Goal: Navigation & Orientation: Find specific page/section

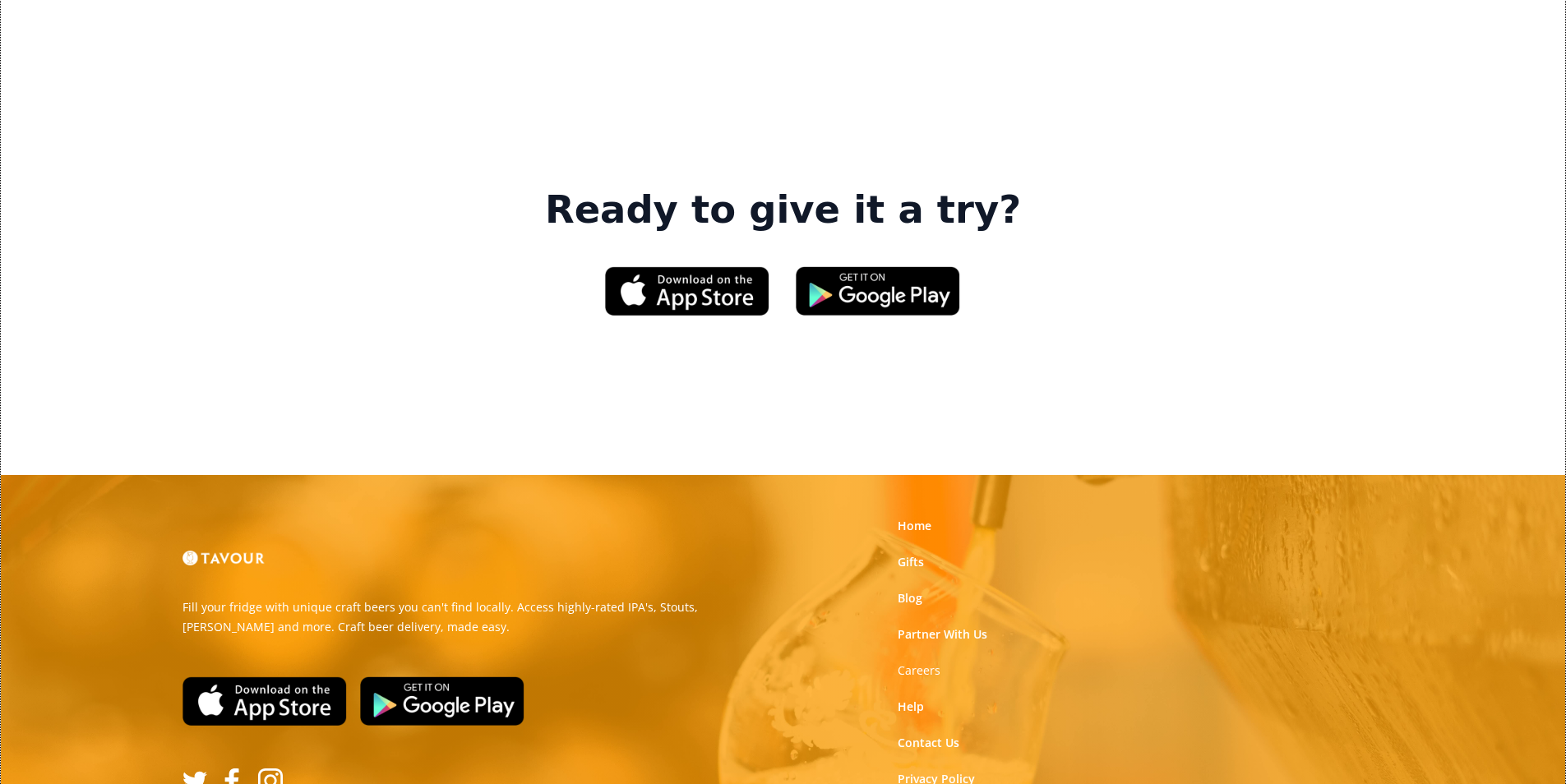
scroll to position [2487, 0]
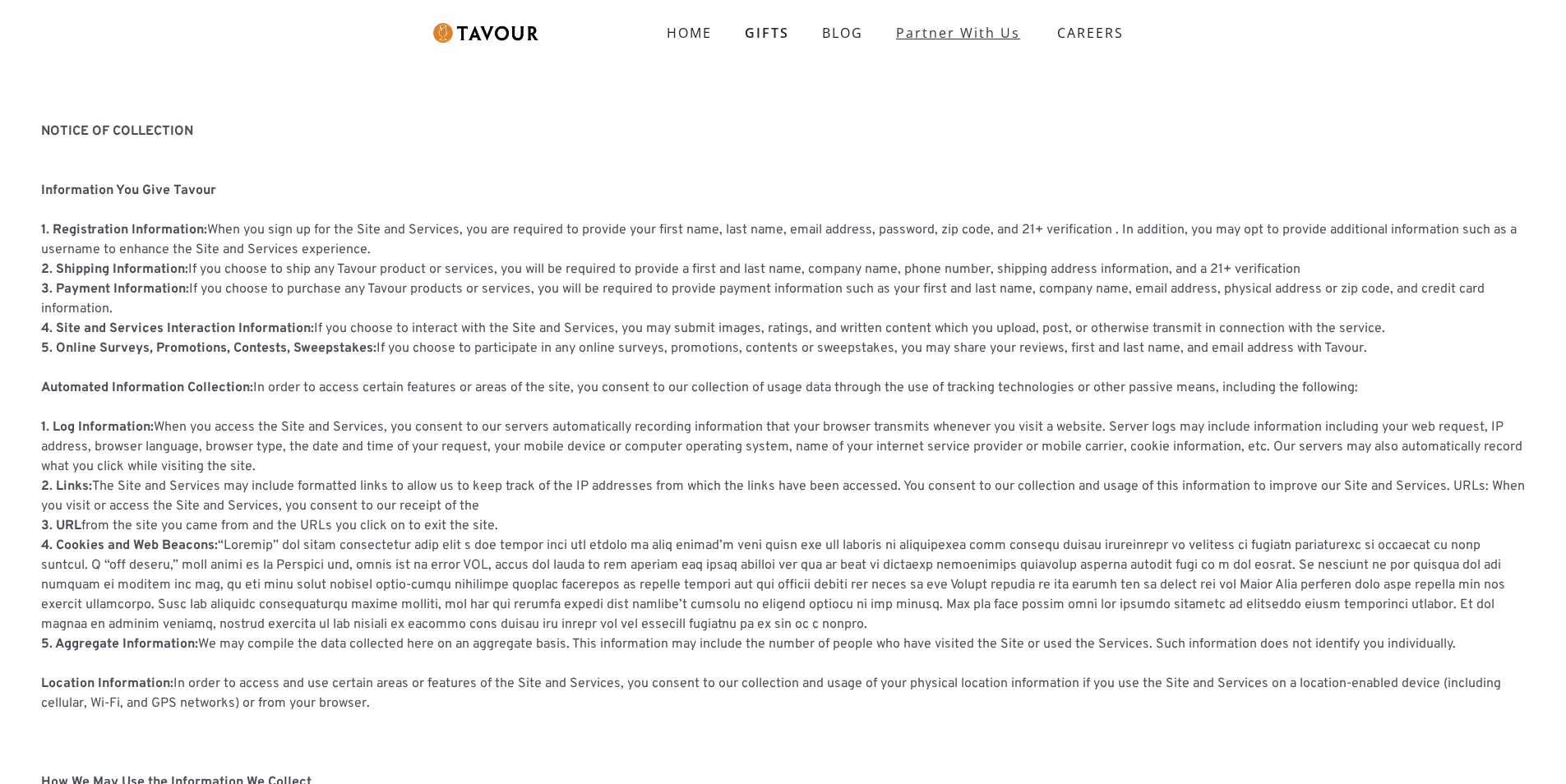
click at [919, 25] on link "partner with us" at bounding box center [958, 33] width 157 height 33
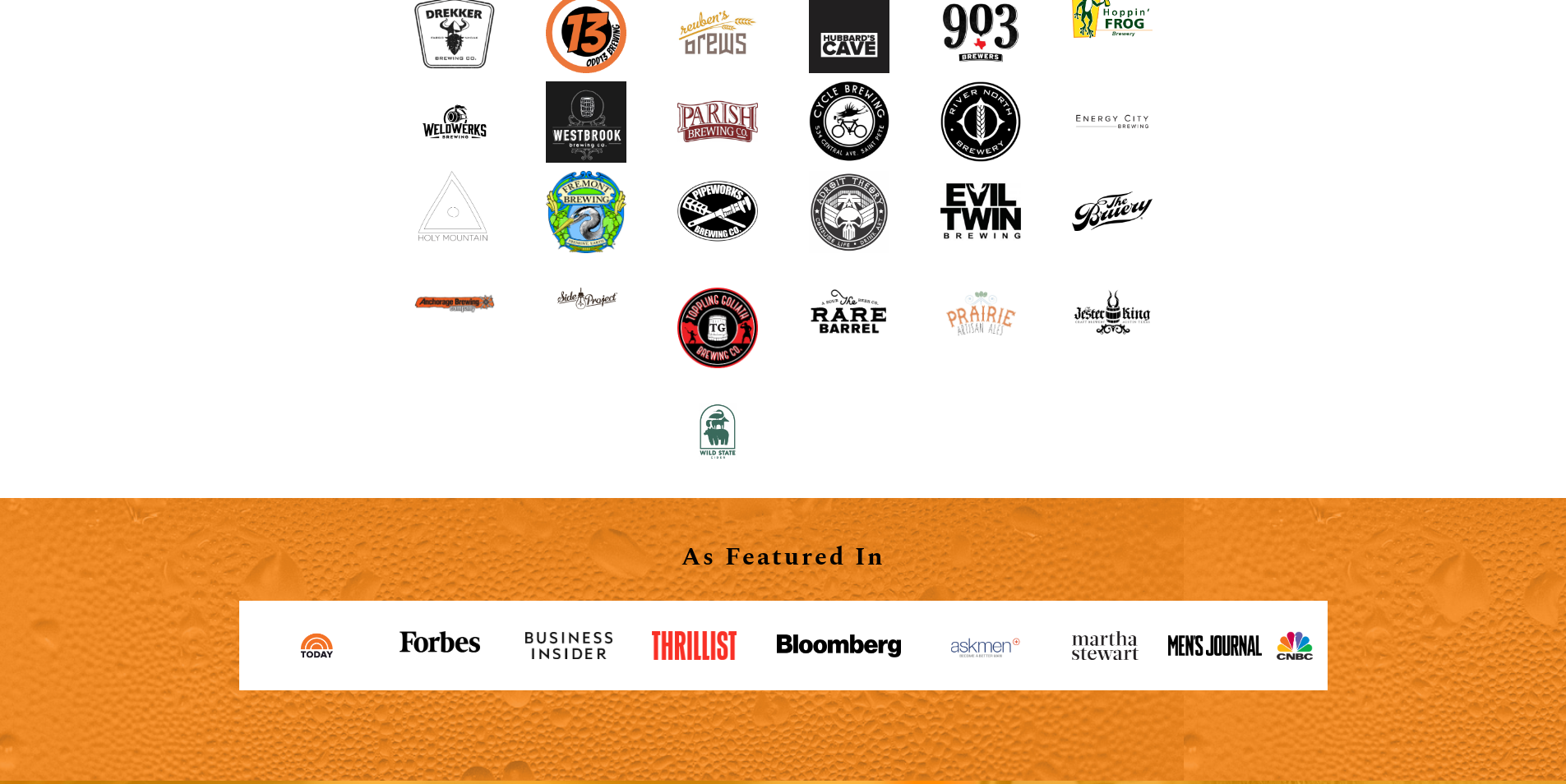
scroll to position [1808, 0]
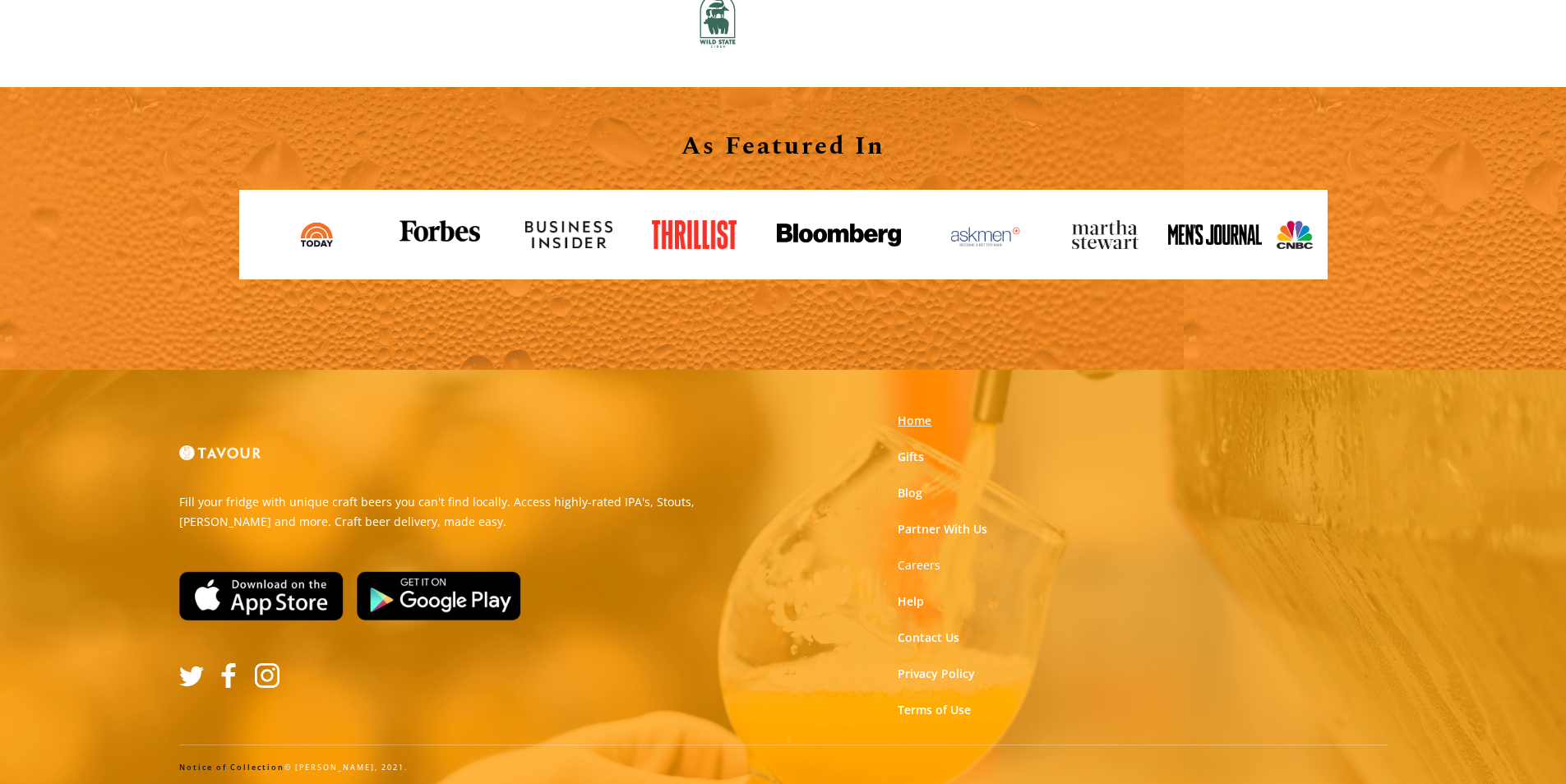
click at [906, 423] on link "Home" at bounding box center [914, 420] width 34 height 16
